Goal: Task Accomplishment & Management: Complete application form

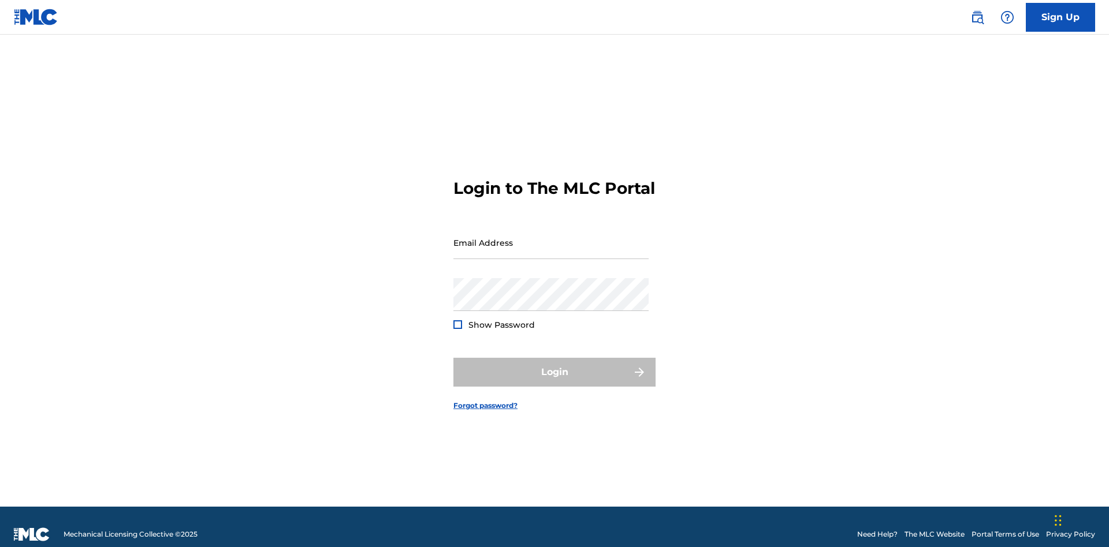
scroll to position [15, 0]
click at [551, 237] on input "Email Address" at bounding box center [550, 242] width 195 height 33
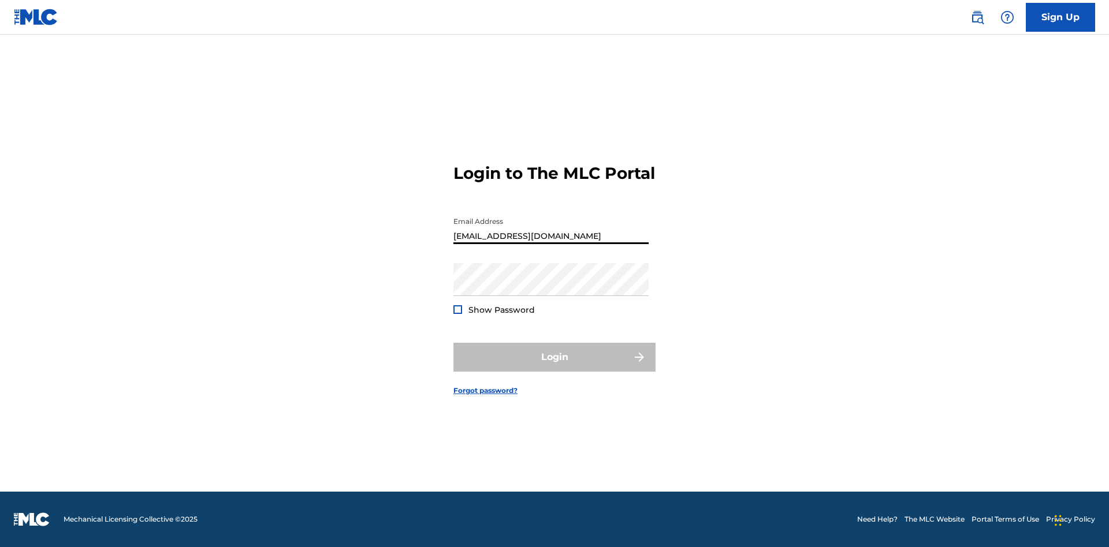
type input "Duke.McTesterson@gmail.com"
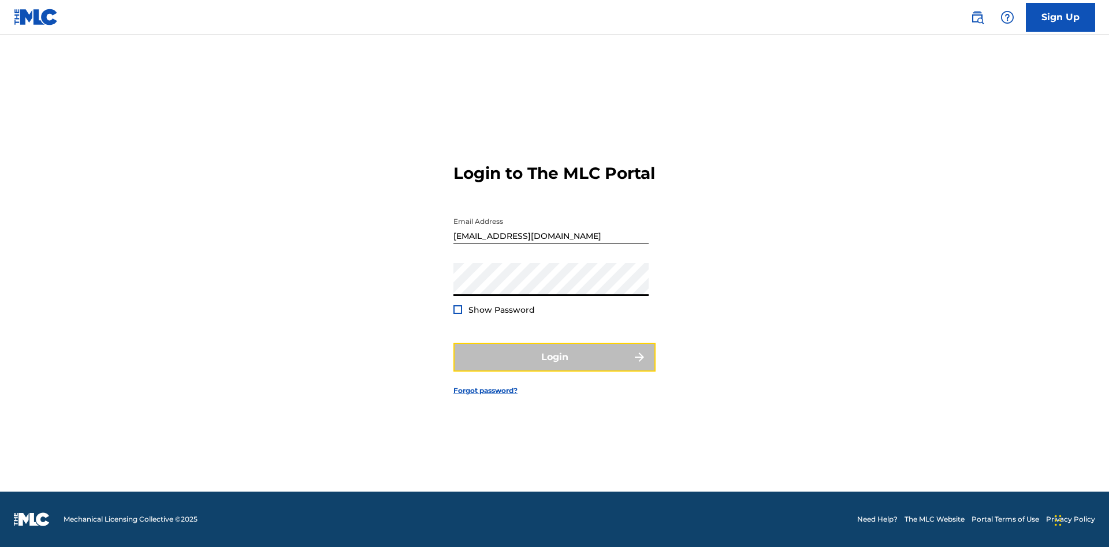
click at [554, 367] on button "Login" at bounding box center [554, 357] width 202 height 29
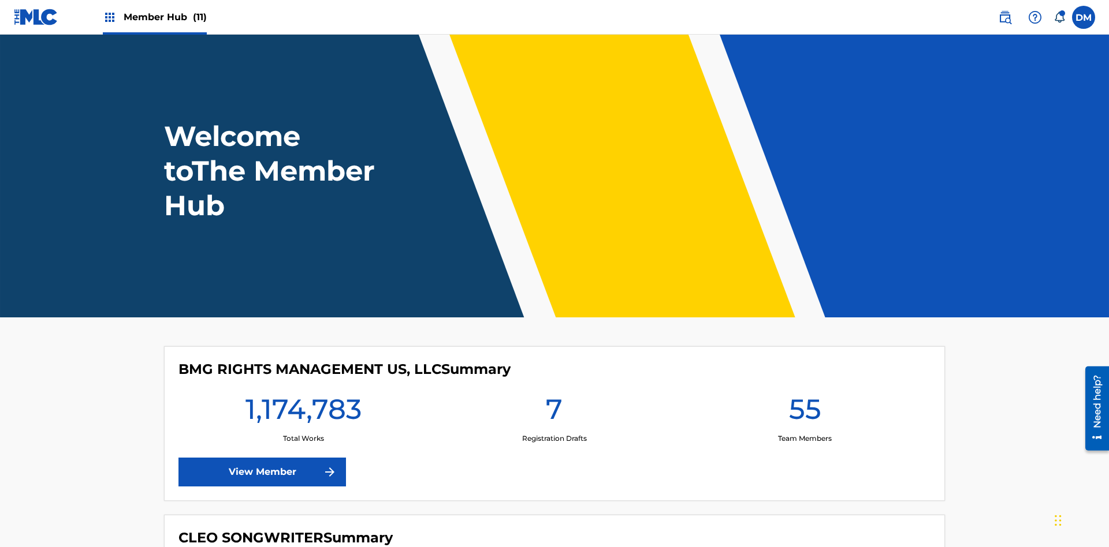
click at [165, 17] on span "Member Hub (11)" at bounding box center [165, 16] width 83 height 13
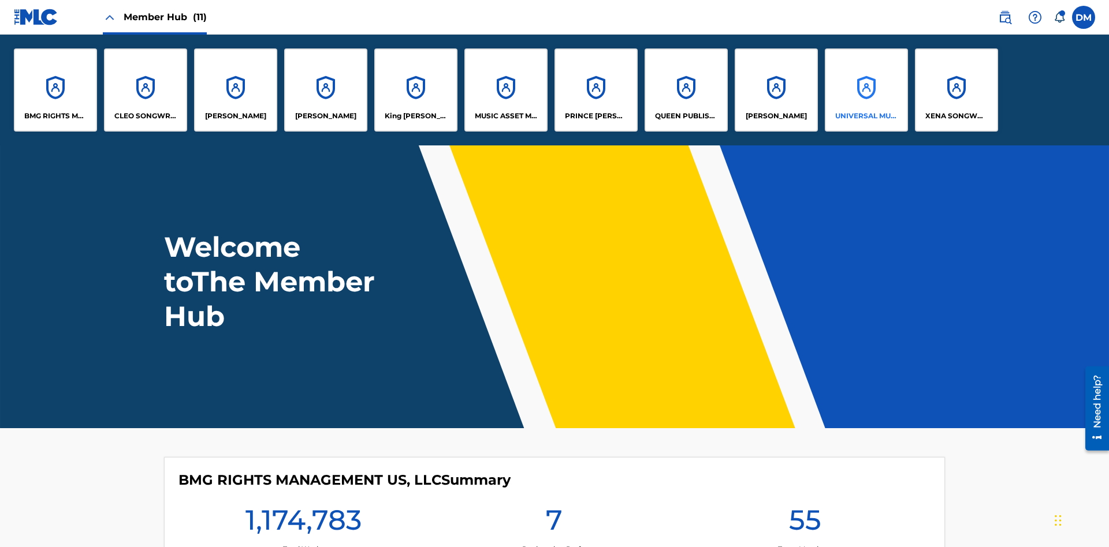
click at [866, 116] on p "UNIVERSAL MUSIC PUB GROUP" at bounding box center [866, 116] width 63 height 10
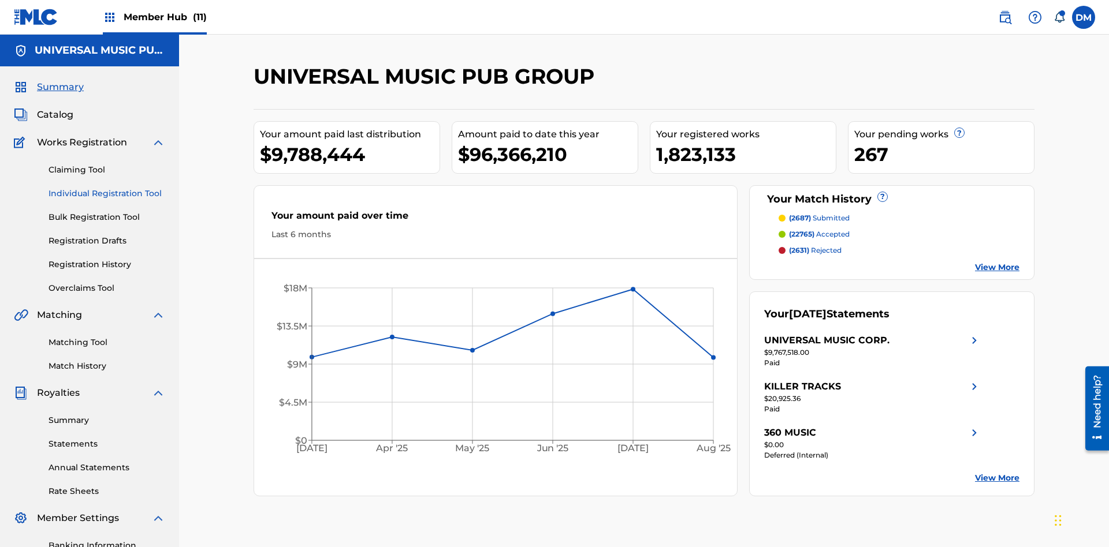
click at [107, 188] on link "Individual Registration Tool" at bounding box center [107, 194] width 117 height 12
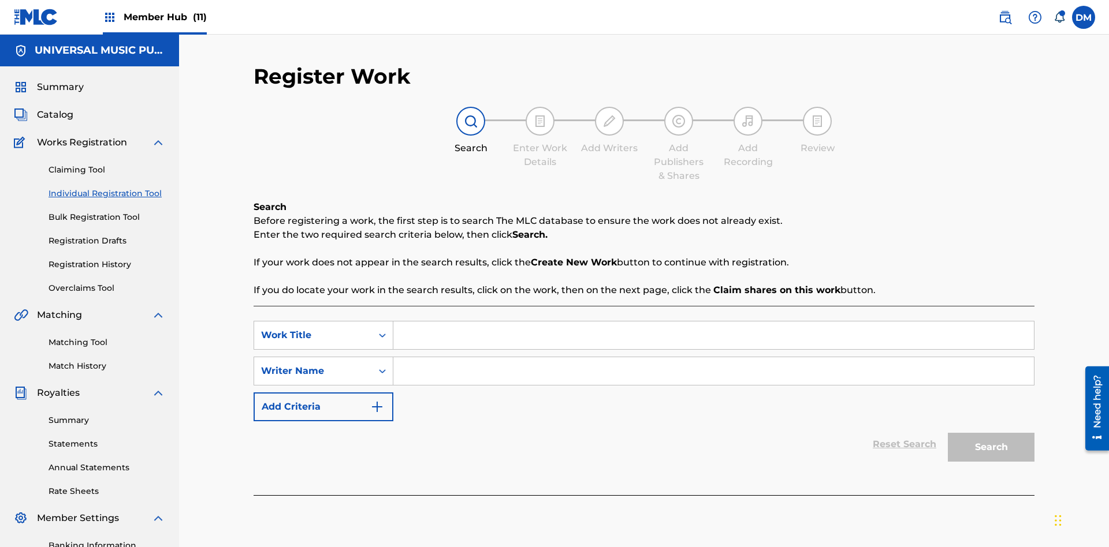
click at [713, 322] on input "Search Form" at bounding box center [713, 336] width 640 height 28
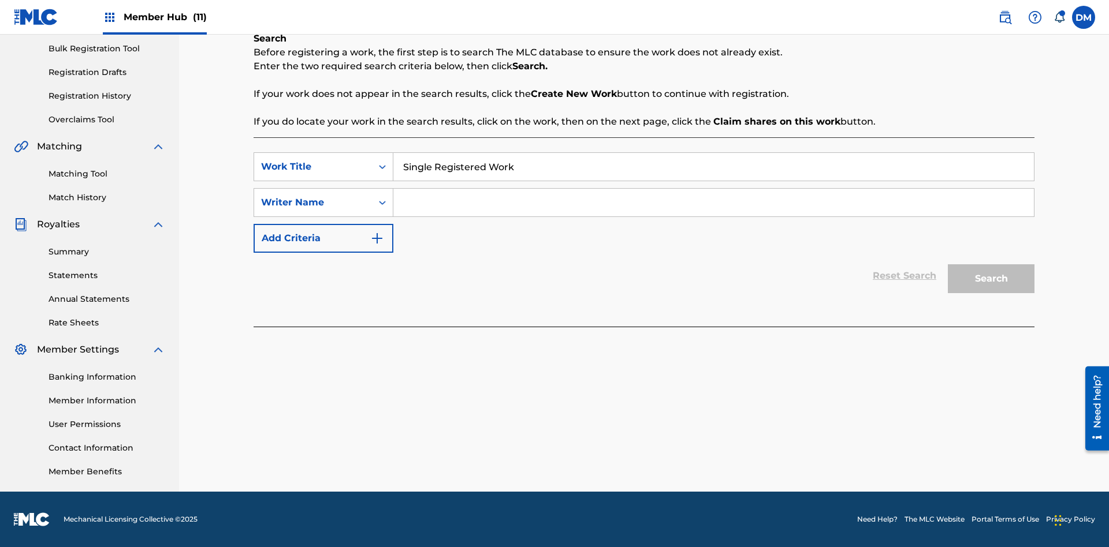
type input "Single Registered Work"
click at [713, 203] on input "Search Form" at bounding box center [713, 203] width 640 height 28
type input "QWERTYUIOP"
click at [991, 279] on button "Search" at bounding box center [991, 279] width 87 height 29
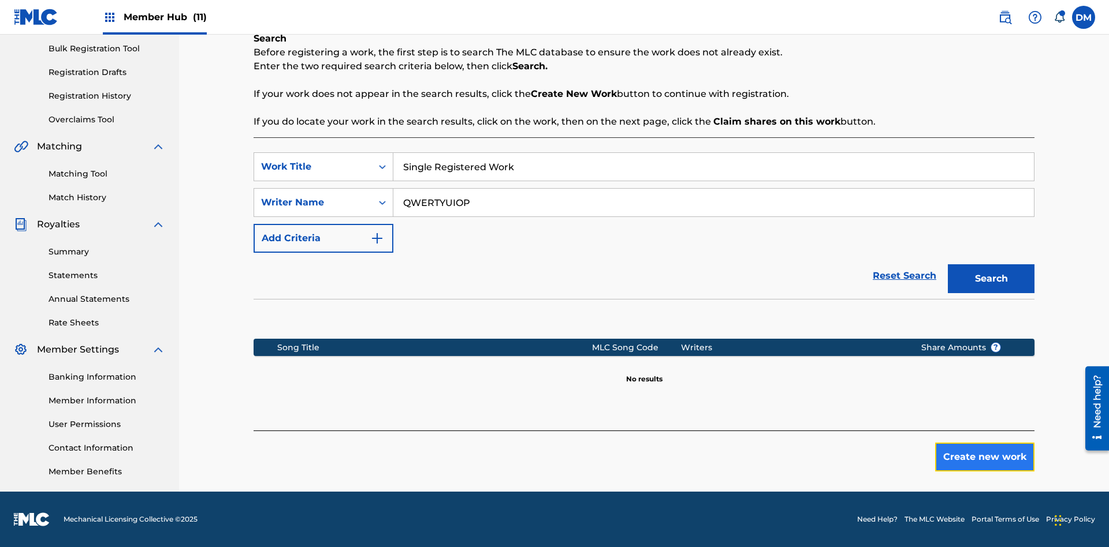
click at [985, 457] on button "Create new work" at bounding box center [984, 457] width 99 height 29
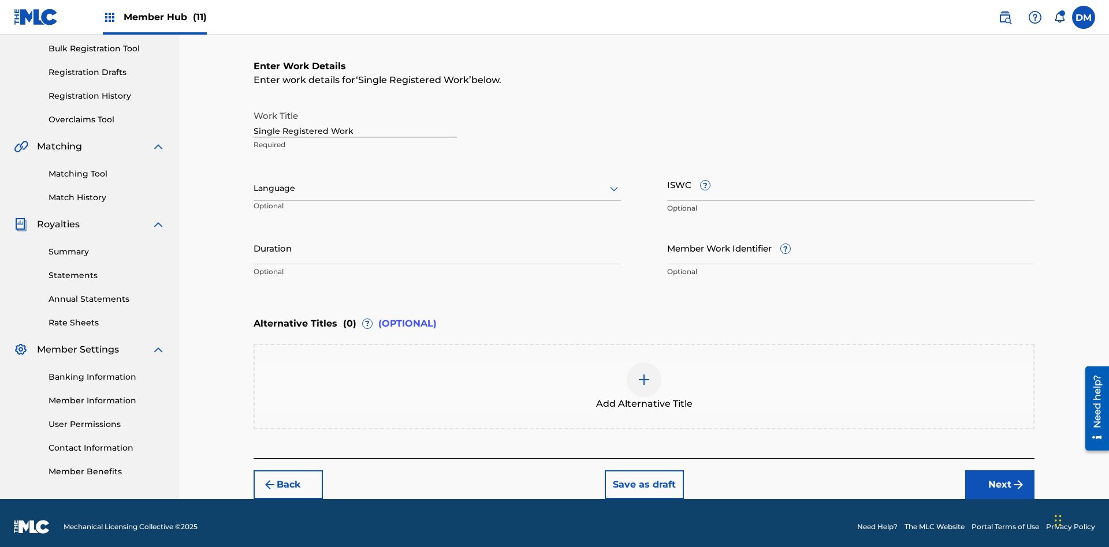
scroll to position [176, 0]
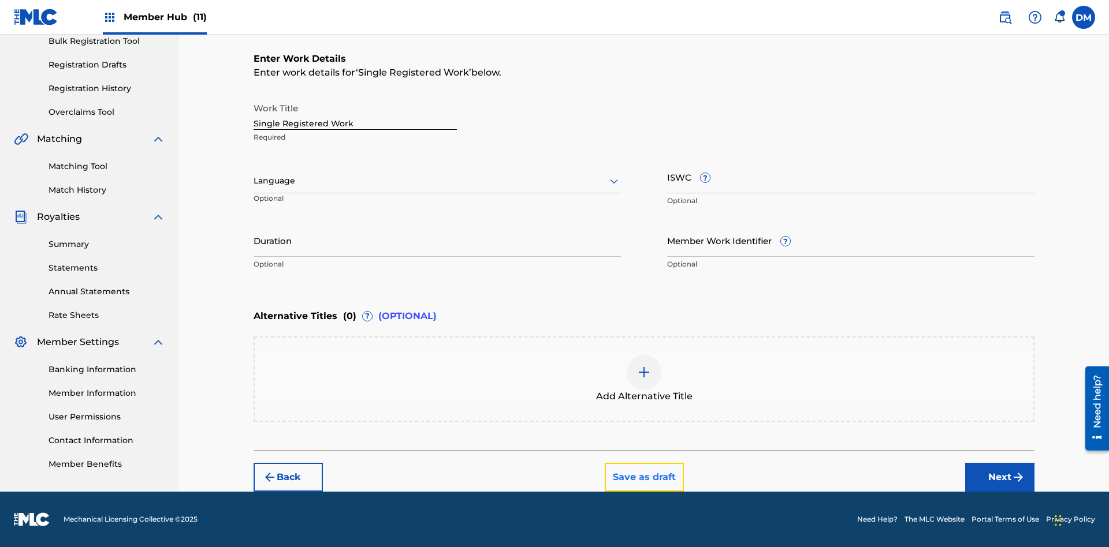
click at [643, 477] on button "Save as draft" at bounding box center [644, 477] width 79 height 29
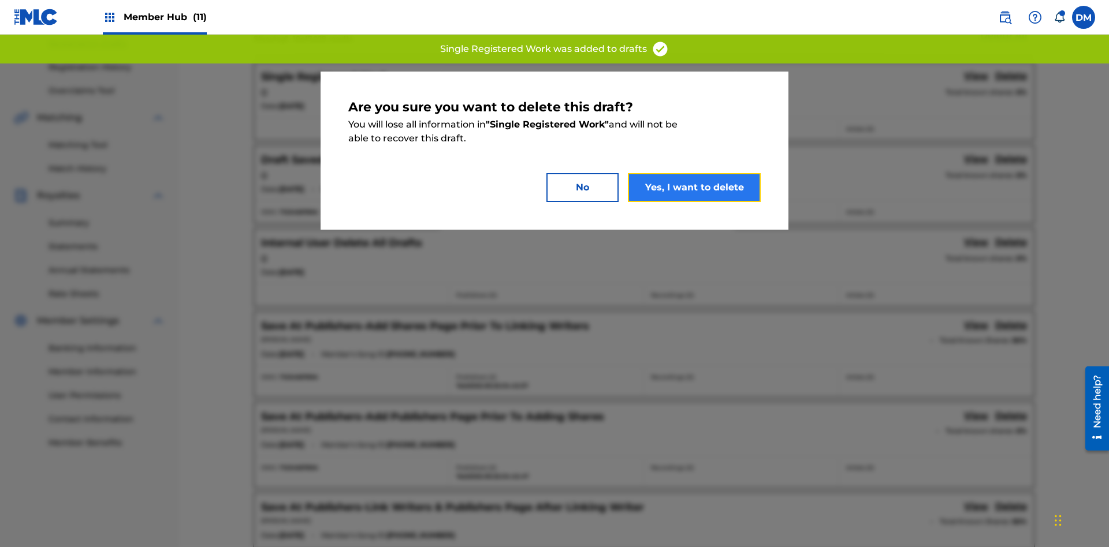
click at [694, 187] on button "Yes, I want to delete" at bounding box center [694, 187] width 133 height 29
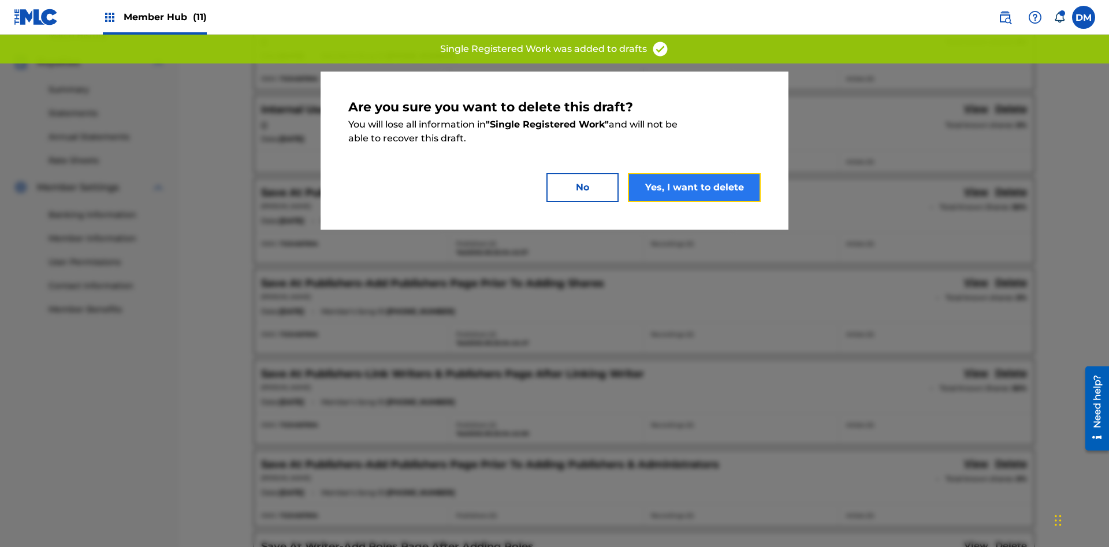
scroll to position [169, 0]
